Goal: Check status: Check status

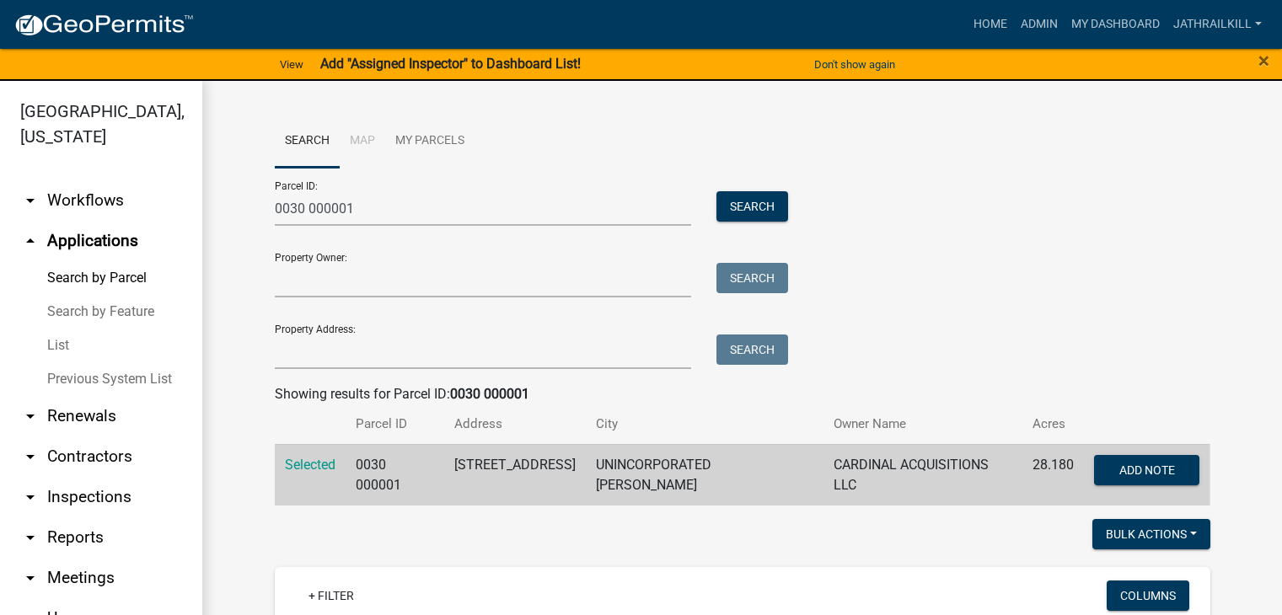
scroll to position [20, 0]
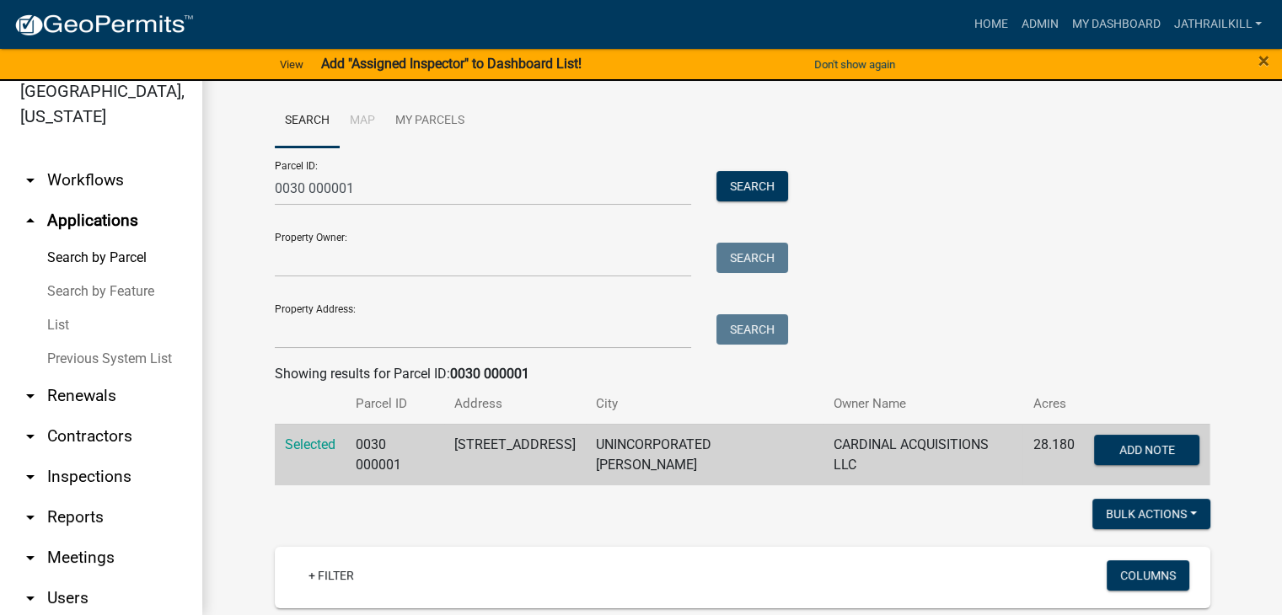
click at [425, 165] on div "Parcel ID: 0030 000001 Search" at bounding box center [528, 176] width 506 height 58
click at [425, 166] on div "Parcel ID: 0030 000001 Search" at bounding box center [528, 176] width 506 height 58
click at [418, 186] on input "0030 000001" at bounding box center [483, 188] width 417 height 35
click at [419, 186] on input "0030 000001" at bounding box center [483, 188] width 417 height 35
click at [421, 186] on input "0030 000001" at bounding box center [483, 188] width 417 height 35
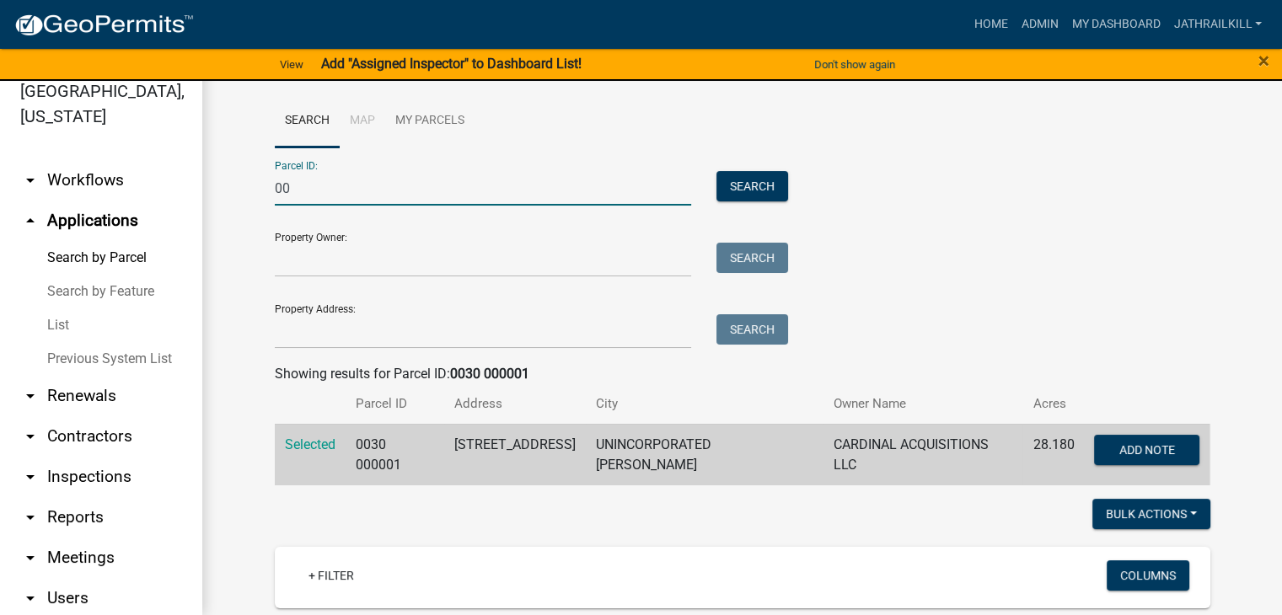
type input "0"
paste input "0393 000023"
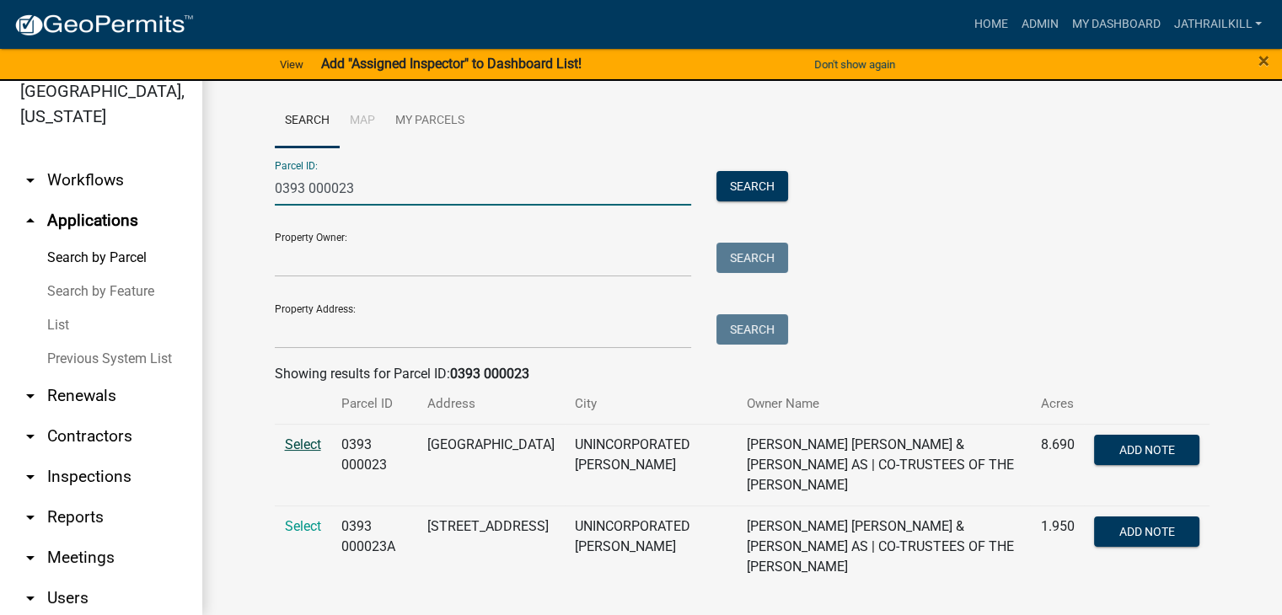
type input "0393 000023"
click at [300, 450] on span "Select" at bounding box center [303, 445] width 36 height 16
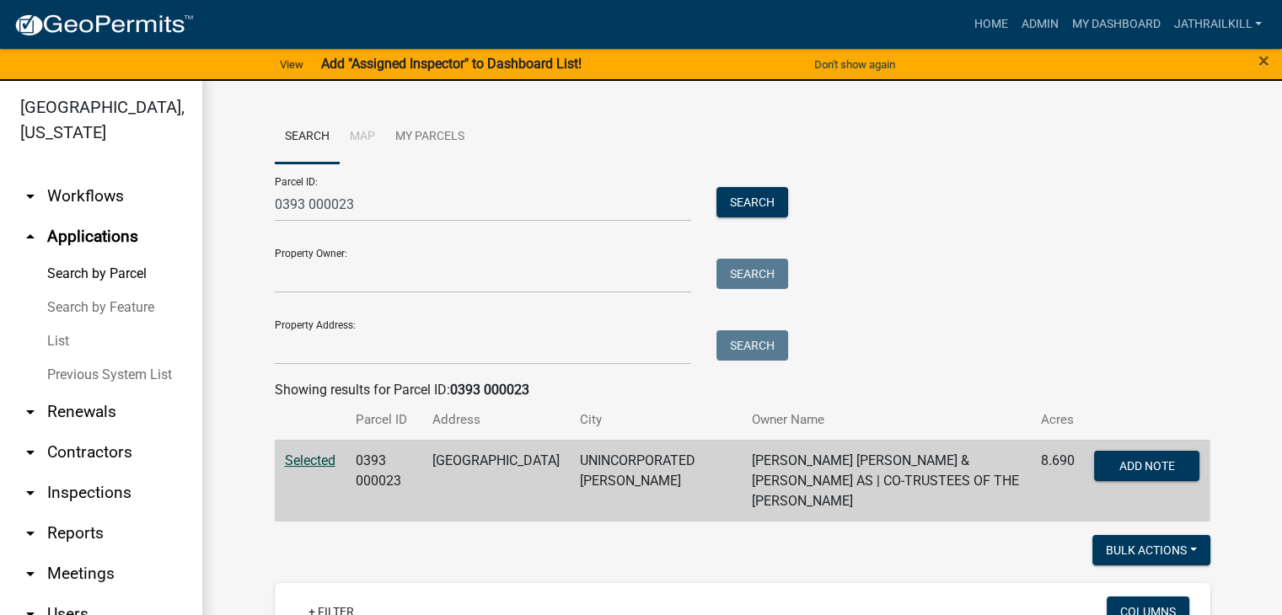
scroll to position [0, 0]
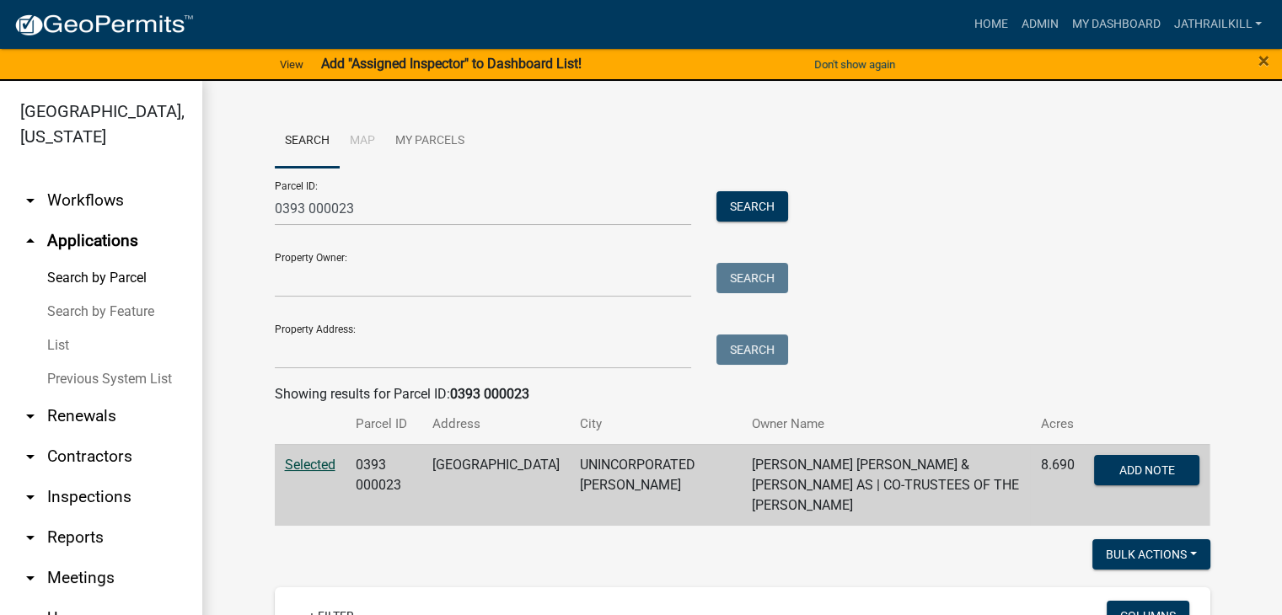
drag, startPoint x: 454, startPoint y: 183, endPoint x: 459, endPoint y: 197, distance: 14.9
click at [453, 184] on div "Parcel ID: 0393 000023 Search" at bounding box center [528, 197] width 506 height 58
click at [458, 201] on input "0393 000023" at bounding box center [483, 208] width 417 height 35
click at [458, 203] on input "0393 000023" at bounding box center [483, 208] width 417 height 35
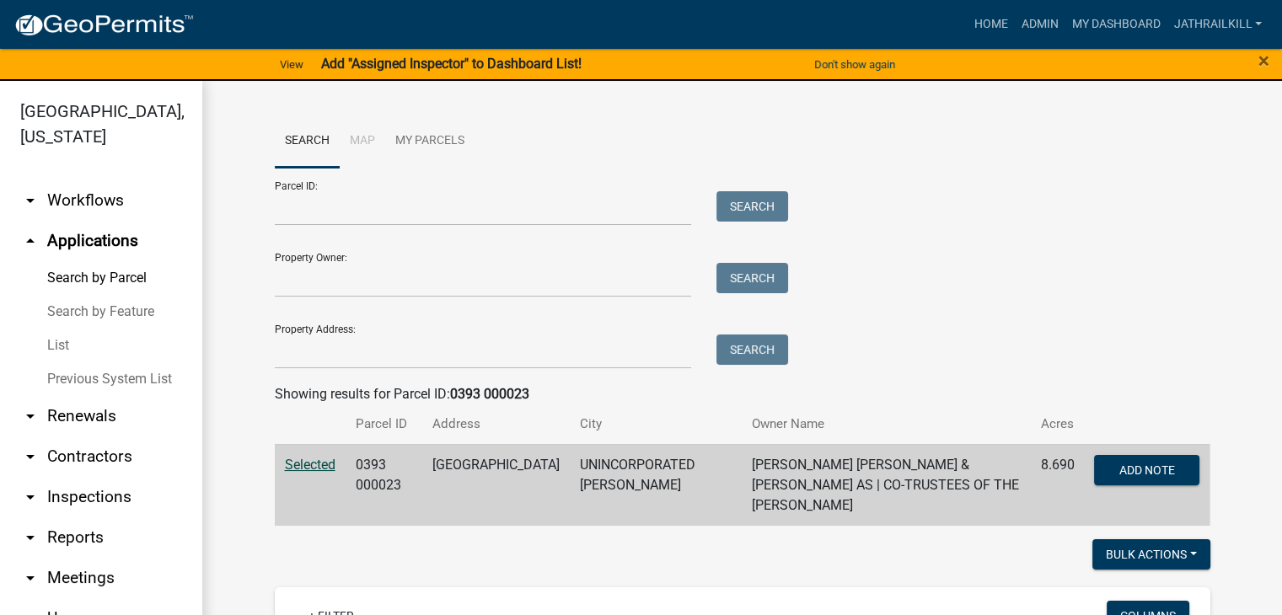
click at [106, 199] on link "arrow_drop_down Workflows" at bounding box center [101, 200] width 202 height 40
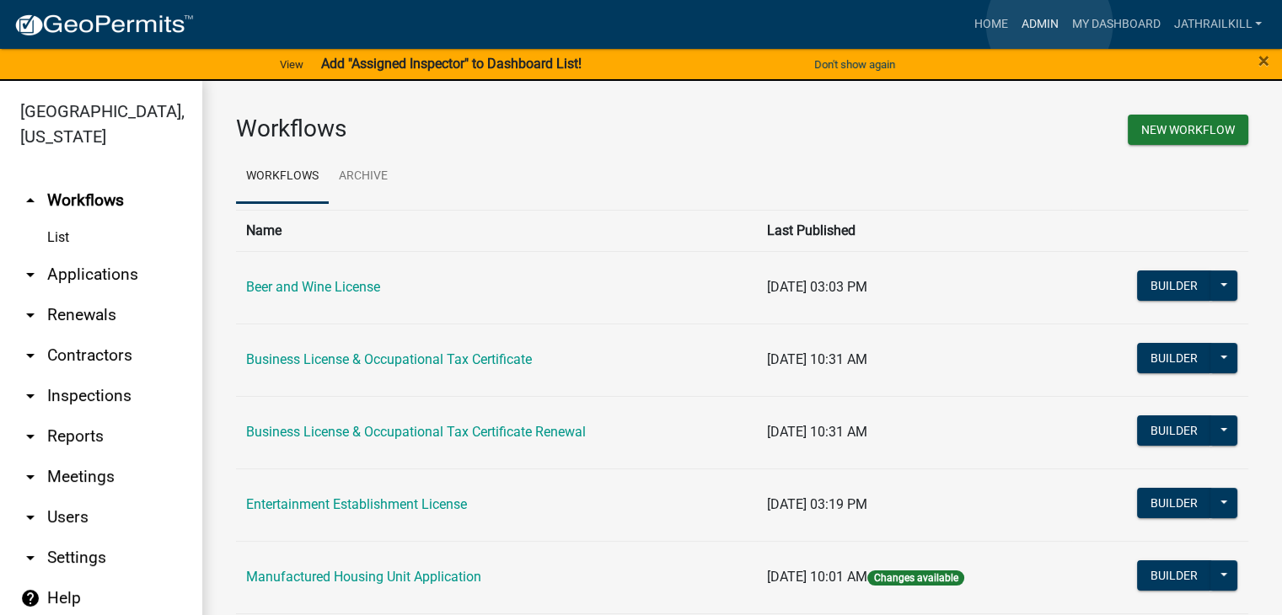
drag, startPoint x: 1049, startPoint y: 24, endPoint x: 1031, endPoint y: 47, distance: 29.4
click at [1052, 24] on link "Admin" at bounding box center [1039, 24] width 51 height 32
click at [1033, 23] on link "Admin" at bounding box center [1039, 24] width 51 height 32
click at [107, 255] on link "arrow_drop_down Applications" at bounding box center [101, 275] width 202 height 40
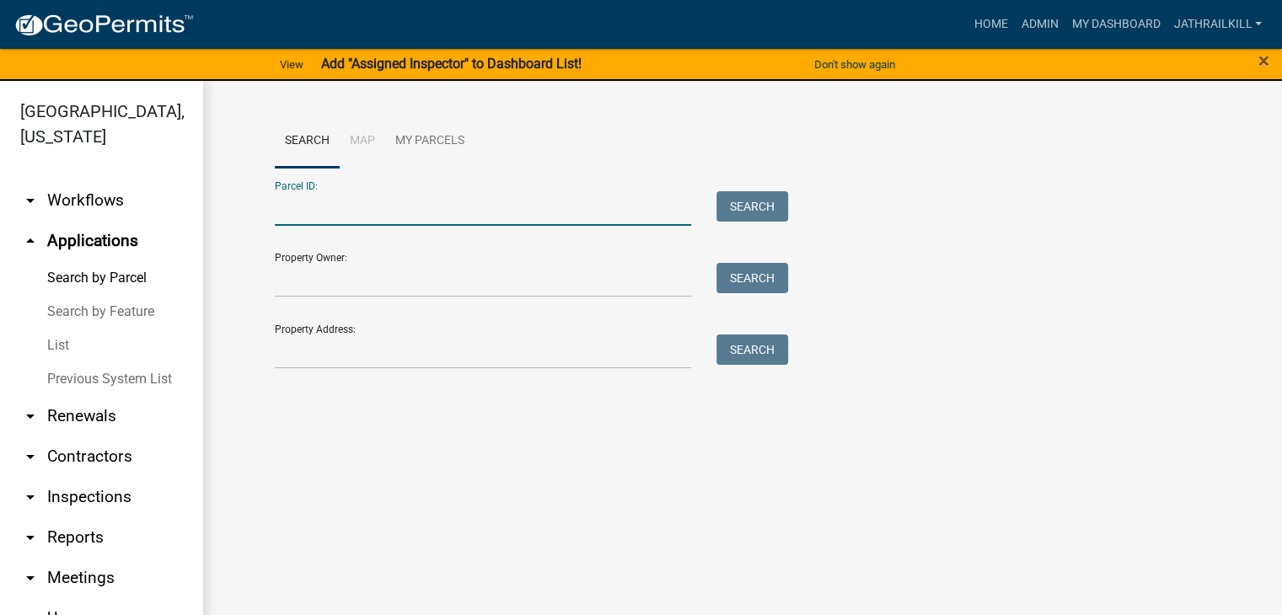
click at [344, 215] on input "Parcel ID:" at bounding box center [483, 208] width 417 height 35
paste input "0393 000023"
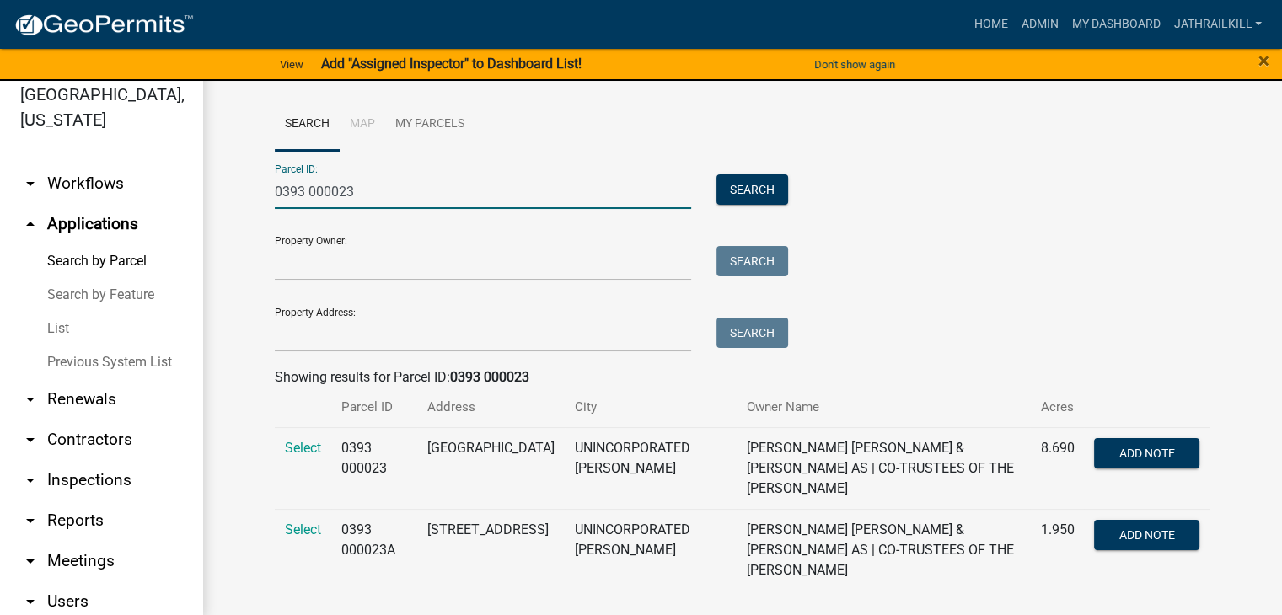
scroll to position [20, 0]
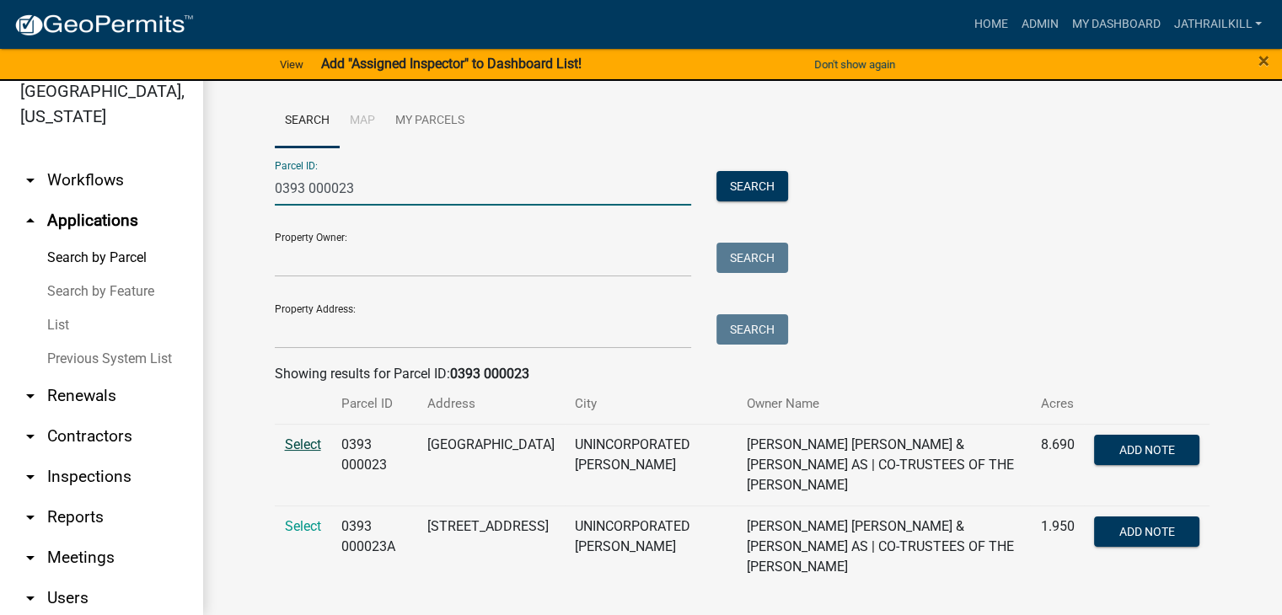
type input "0393 000023"
click at [314, 442] on span "Select" at bounding box center [303, 445] width 36 height 16
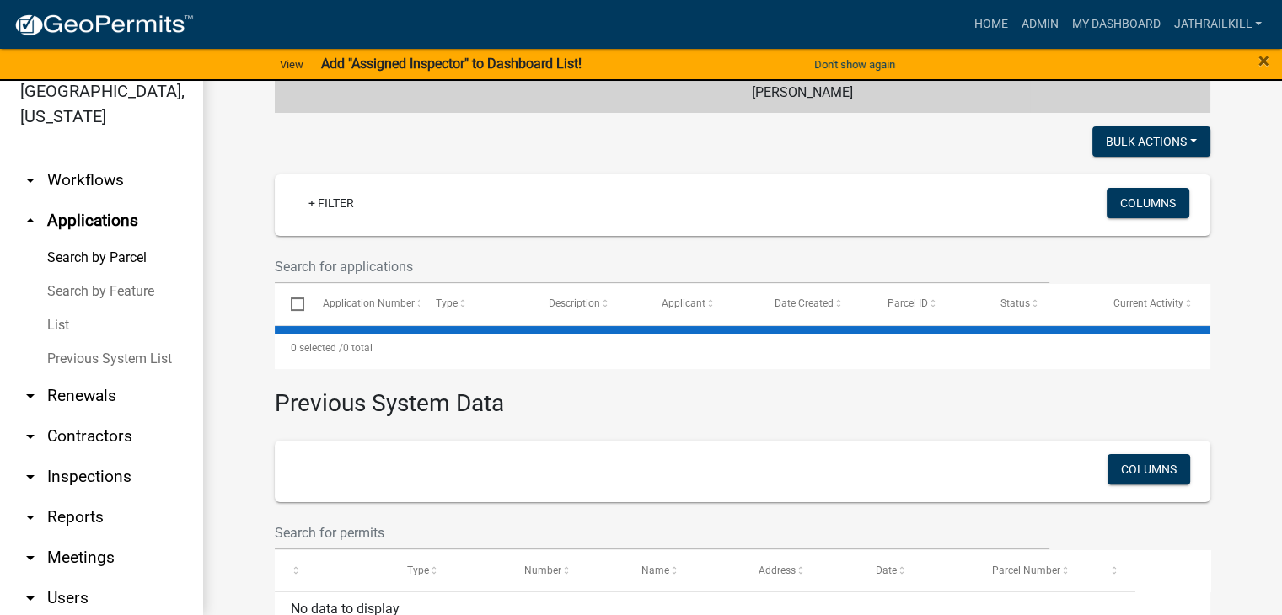
scroll to position [469, 0]
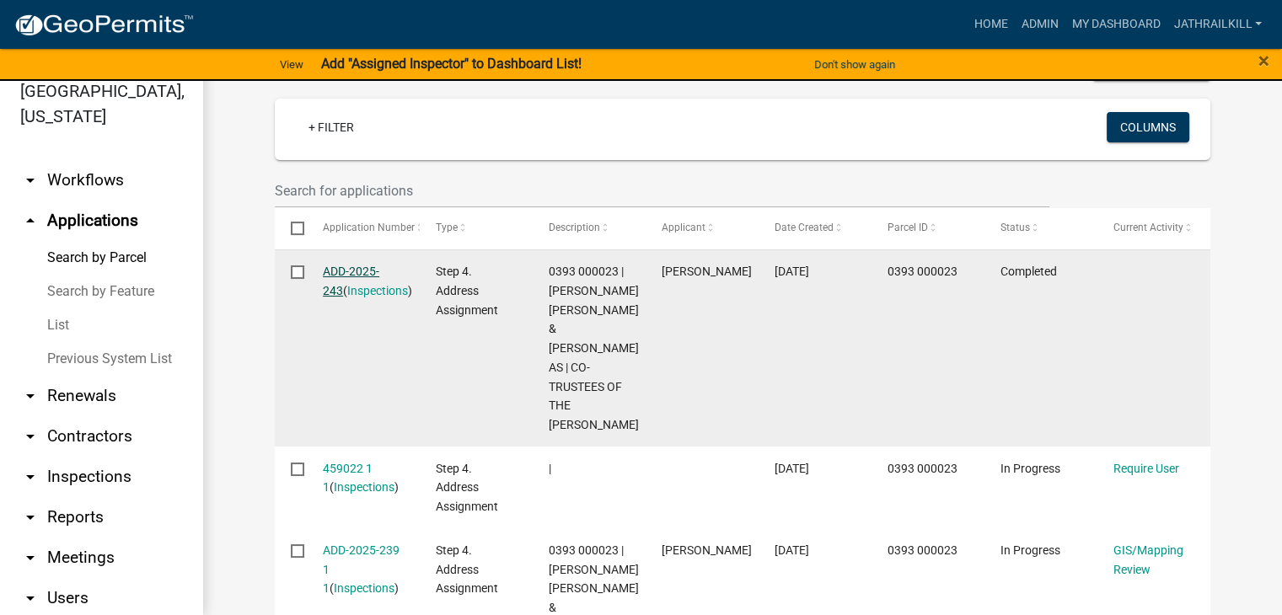
click at [359, 265] on link "ADD-2025-243" at bounding box center [351, 281] width 56 height 33
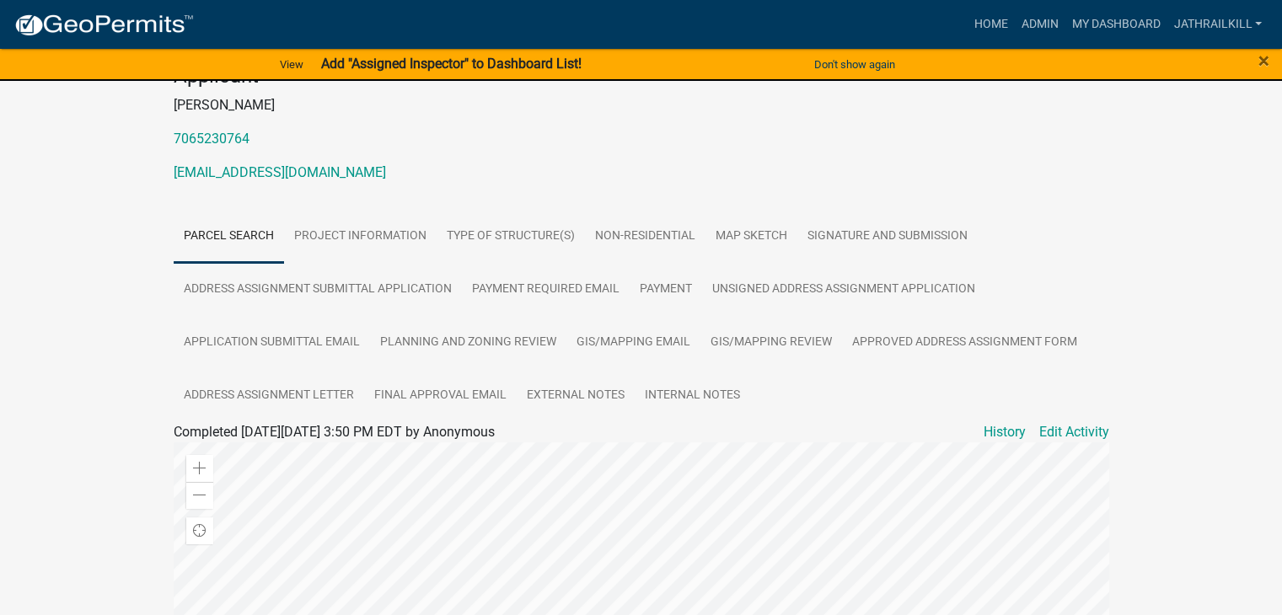
scroll to position [123, 0]
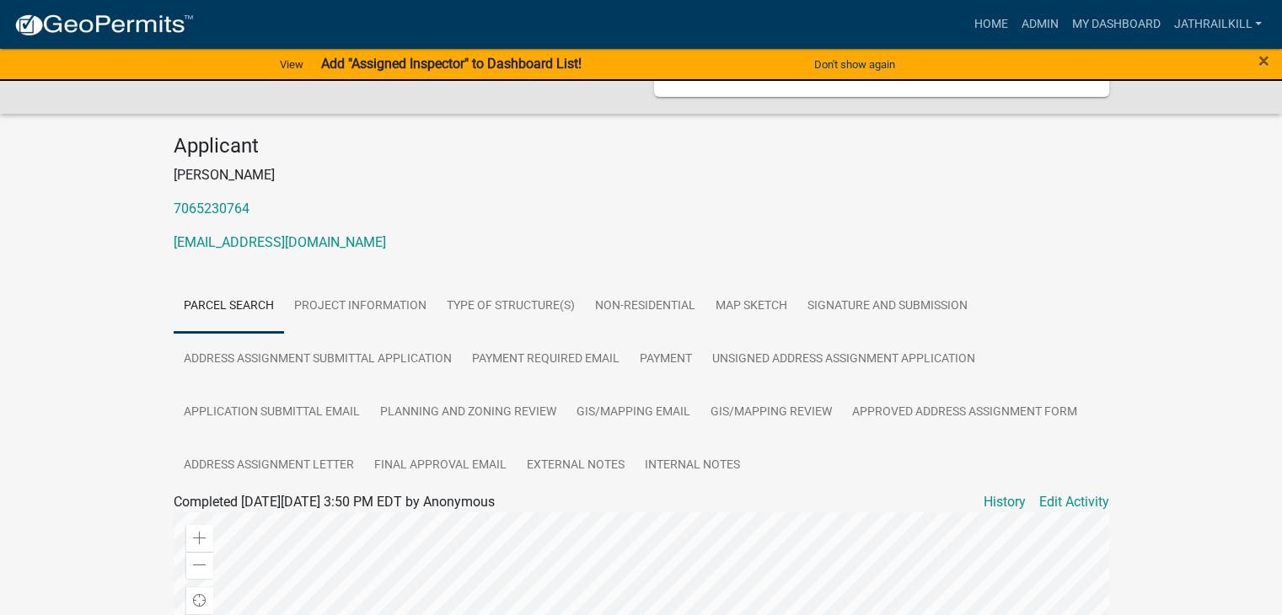
click at [785, 446] on ul "Parcel search Project Information Type of Structure(s) Non-Residential Map Sket…" at bounding box center [642, 386] width 936 height 212
click at [787, 427] on link "GIS/Mapping Review" at bounding box center [771, 413] width 142 height 54
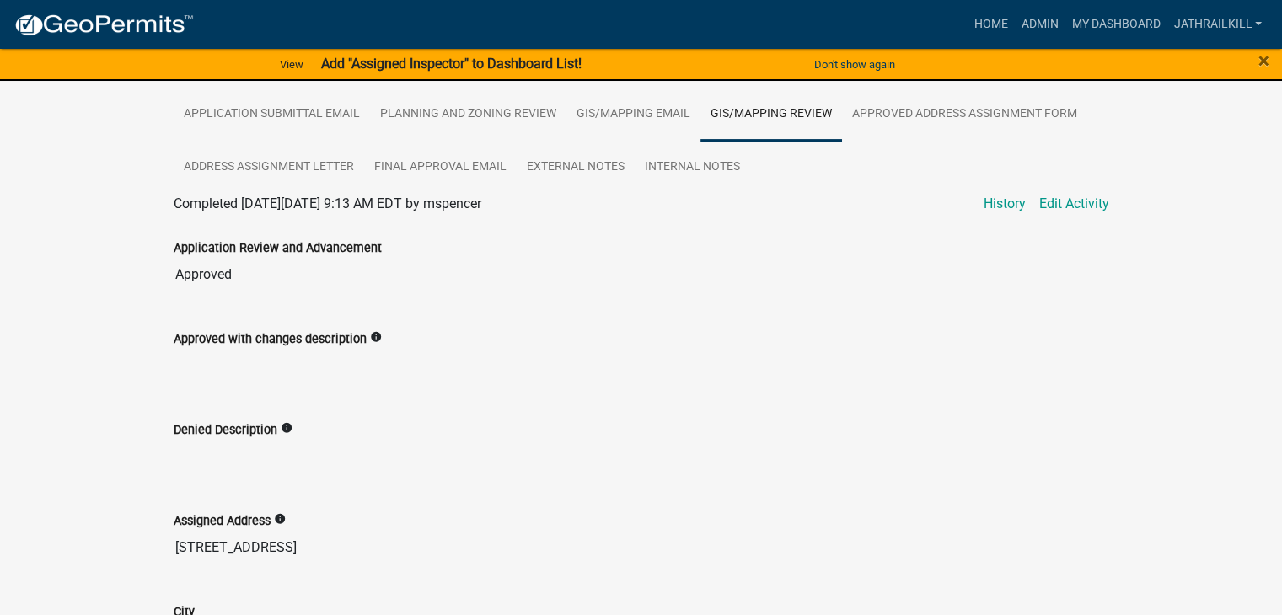
scroll to position [337, 0]
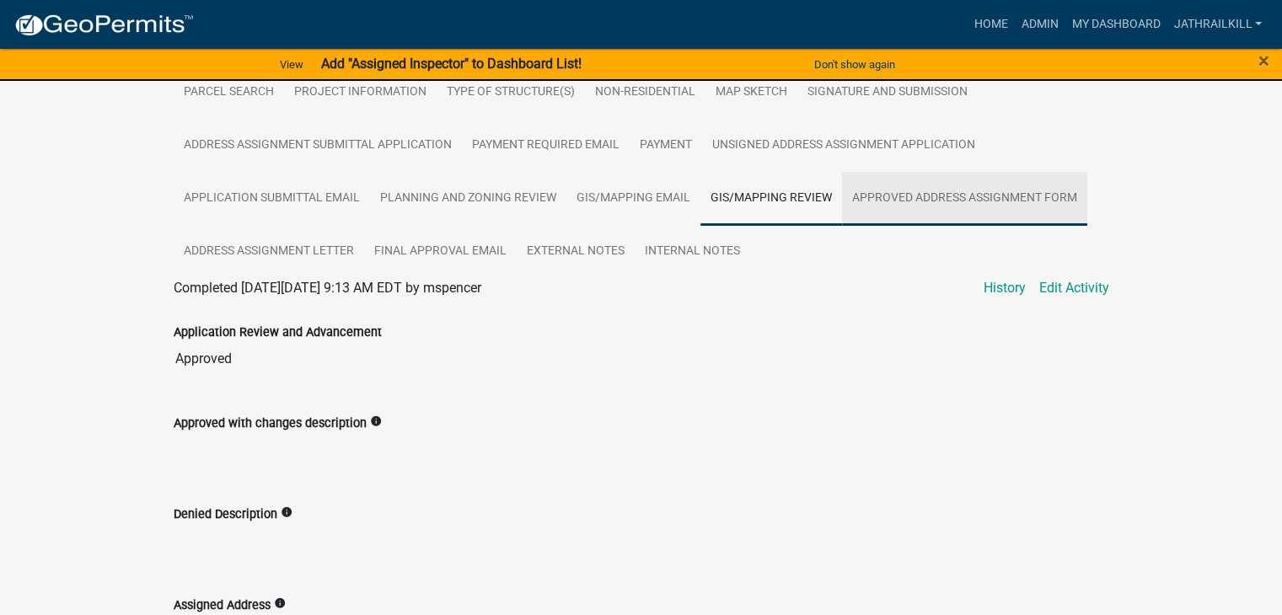
click at [878, 217] on link "Approved Address Assignment Form" at bounding box center [964, 199] width 245 height 54
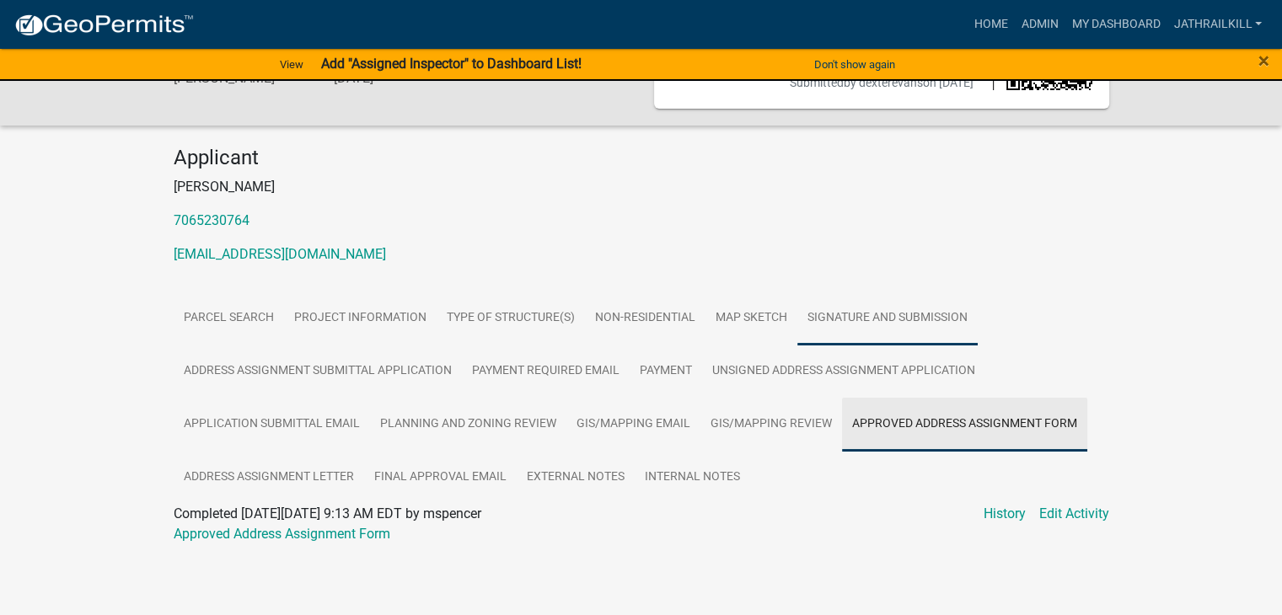
scroll to position [111, 0]
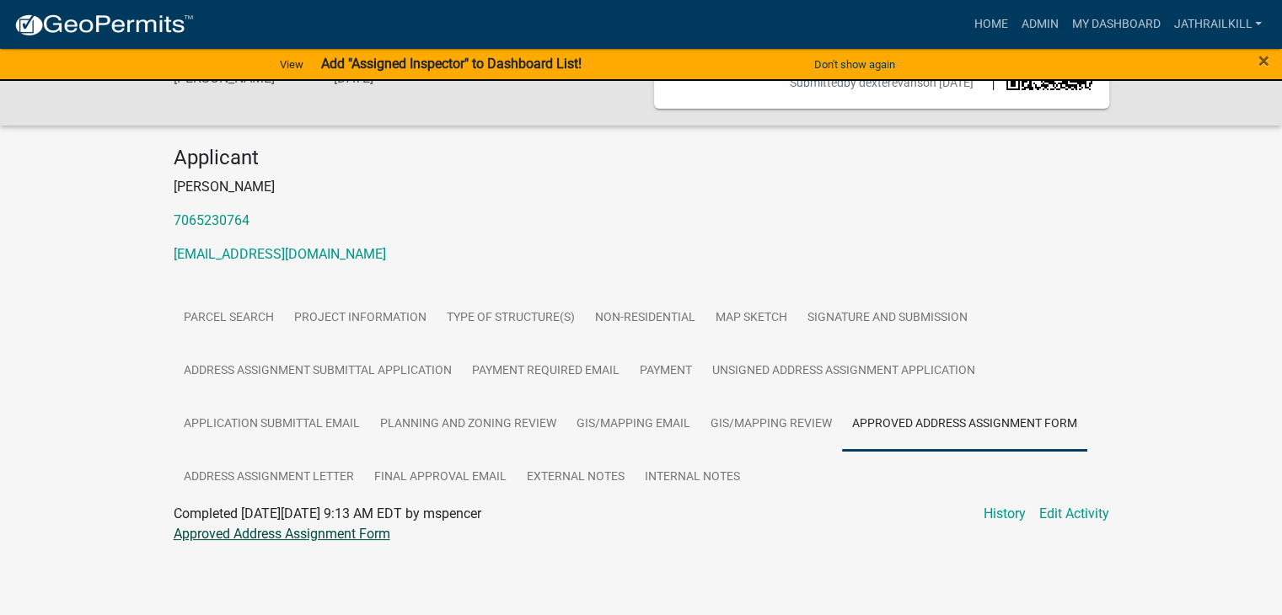
click at [365, 540] on link "Approved Address Assignment Form" at bounding box center [282, 534] width 217 height 16
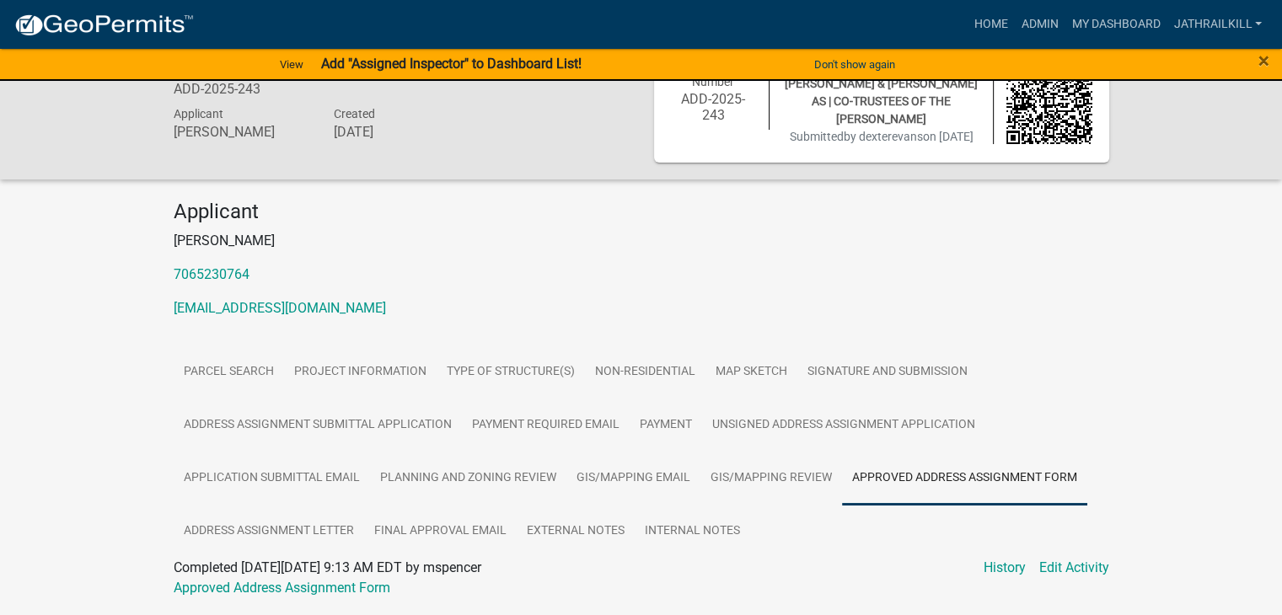
scroll to position [0, 0]
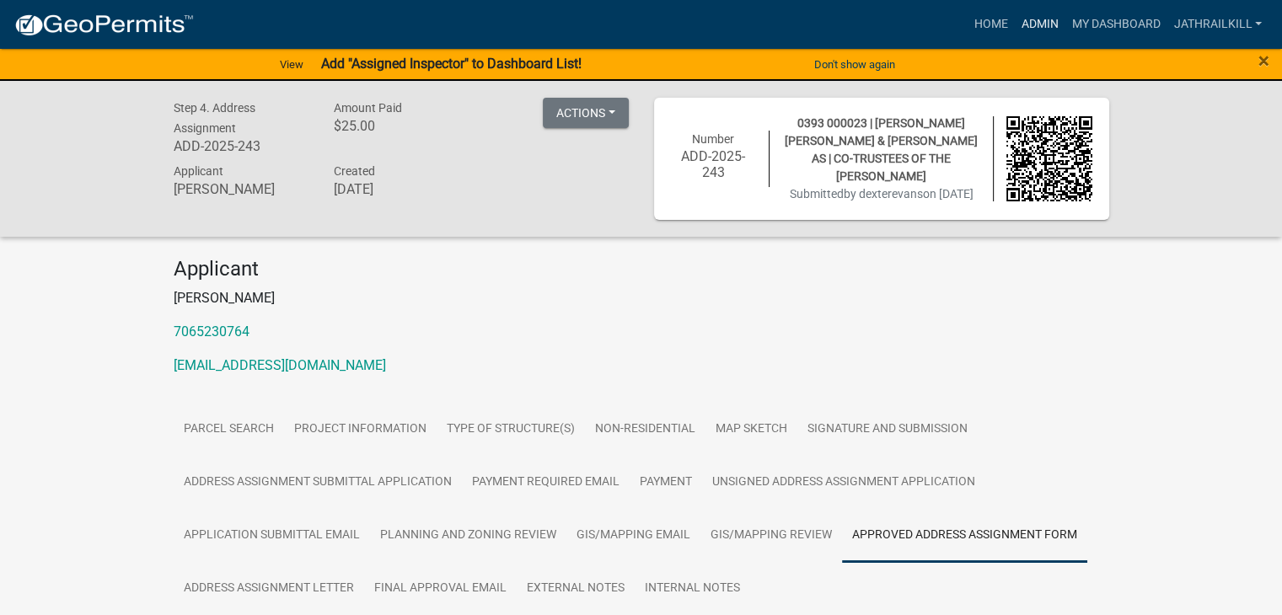
click at [1042, 9] on link "Admin" at bounding box center [1039, 24] width 51 height 32
